Goal: Task Accomplishment & Management: Complete application form

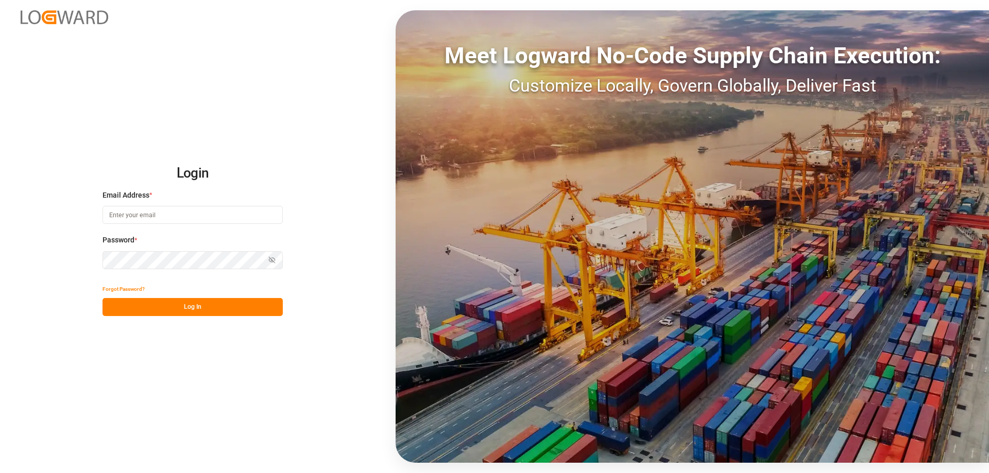
type input "[PERSON_NAME][EMAIL_ADDRESS][DOMAIN_NAME]"
click at [200, 306] on button "Log In" at bounding box center [192, 307] width 180 height 18
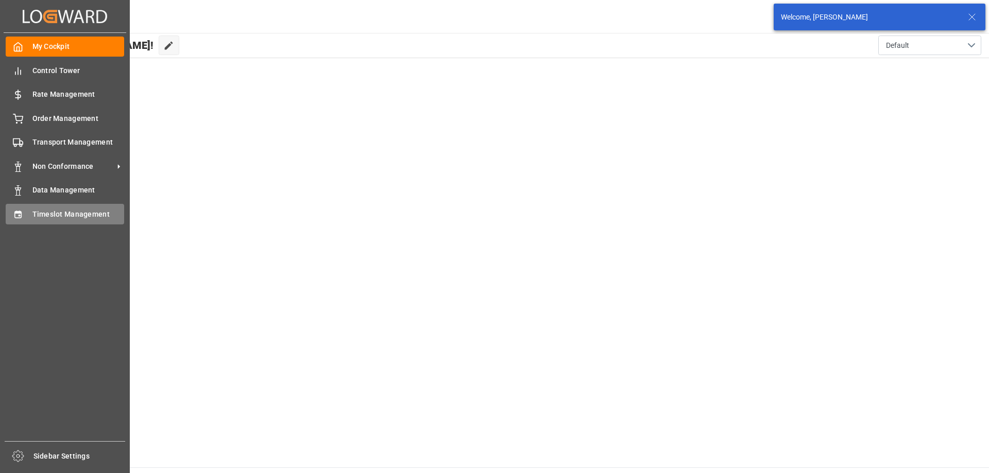
click at [18, 214] on icon at bounding box center [18, 215] width 10 height 10
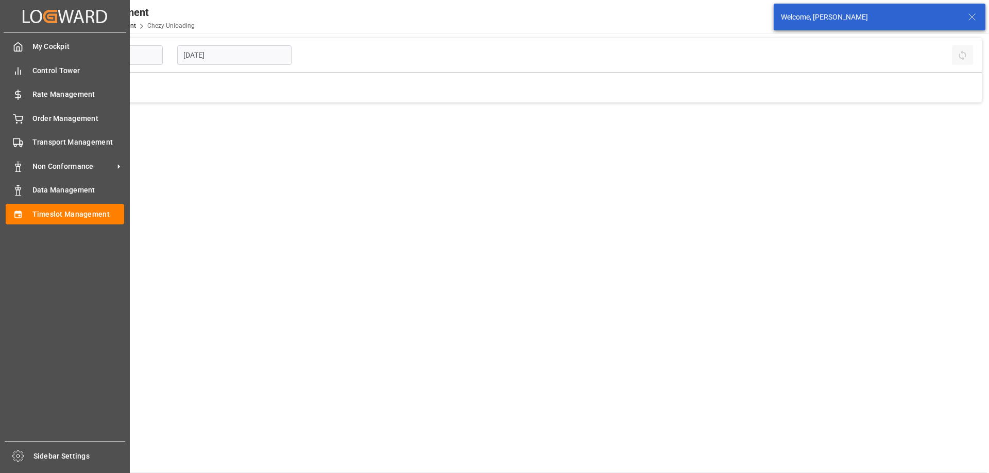
type input "Chezy Unloading"
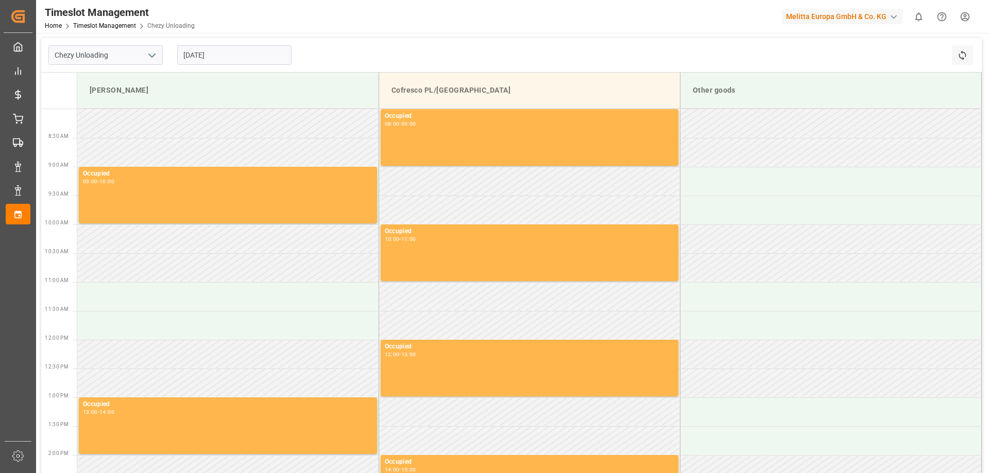
click at [212, 53] on input "[DATE]" at bounding box center [234, 55] width 114 height 20
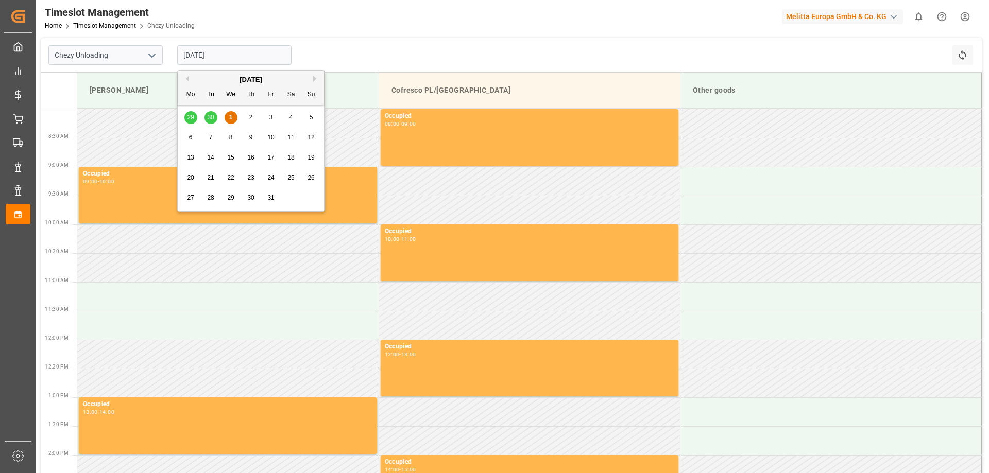
click at [272, 119] on span "3" at bounding box center [271, 117] width 4 height 7
type input "[DATE]"
